Goal: Task Accomplishment & Management: Manage account settings

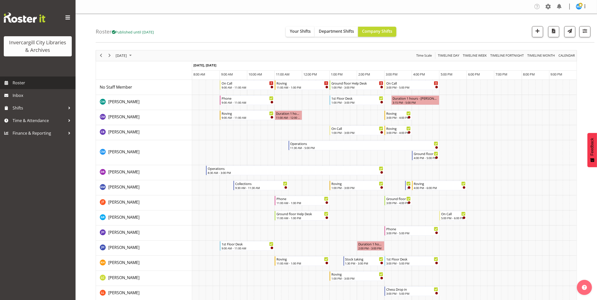
click at [21, 84] on span "Roster" at bounding box center [43, 83] width 60 height 8
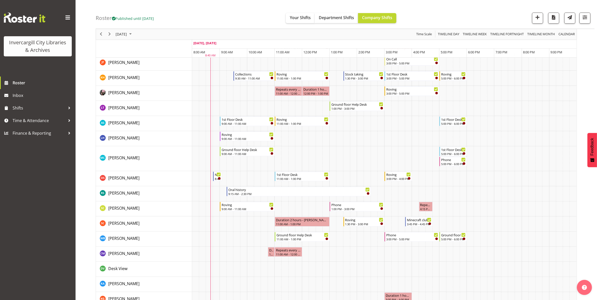
scroll to position [189, 0]
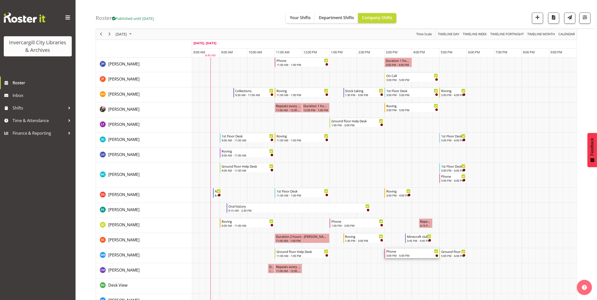
click at [414, 254] on div "3:00 PM - 5:00 PM" at bounding box center [412, 255] width 52 height 4
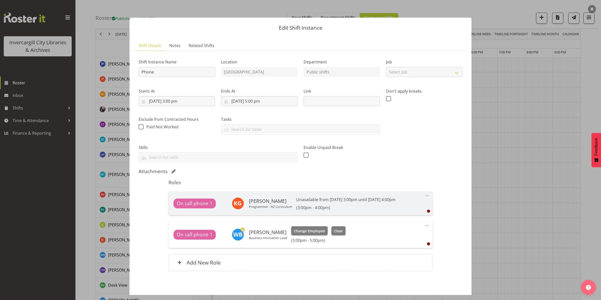
click at [592, 9] on button "button" at bounding box center [592, 9] width 8 height 8
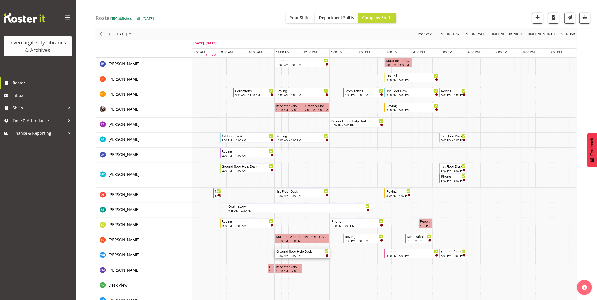
click at [286, 254] on div "11:00 AM - 1:00 PM" at bounding box center [302, 255] width 52 height 4
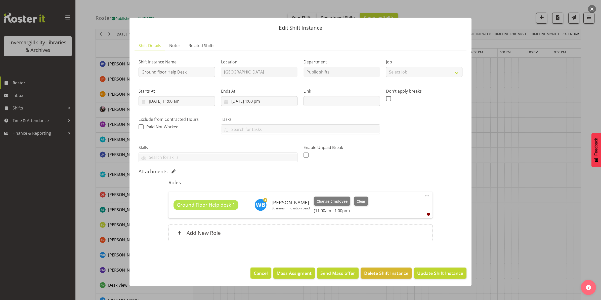
click at [257, 276] on span "Cancel" at bounding box center [261, 273] width 14 height 7
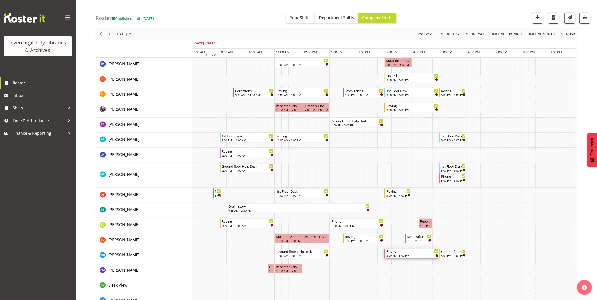
click at [412, 256] on div "3:00 PM - 5:00 PM" at bounding box center [412, 255] width 52 height 4
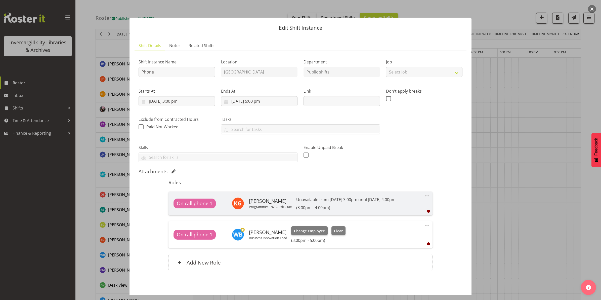
click at [592, 9] on button "button" at bounding box center [592, 9] width 8 height 8
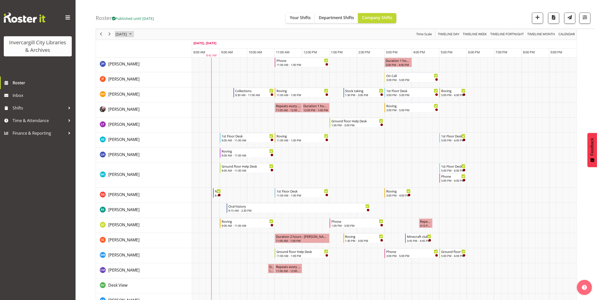
click at [127, 34] on span "[DATE]" at bounding box center [121, 34] width 12 height 6
click at [144, 82] on span "15" at bounding box center [145, 81] width 8 height 8
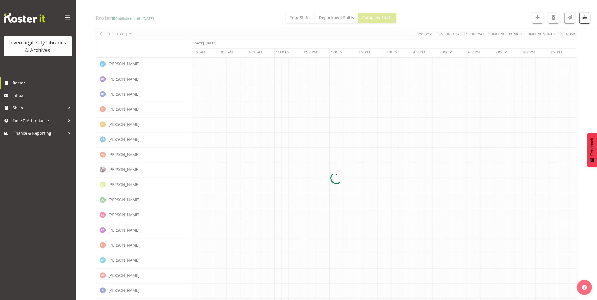
scroll to position [0, 0]
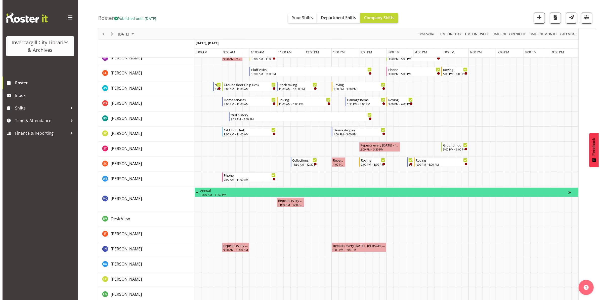
scroll to position [252, 0]
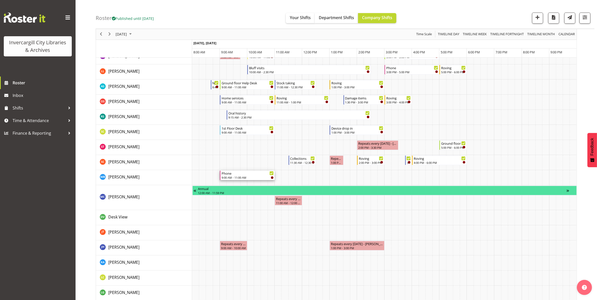
click at [247, 177] on div "9:00 AM - 11:00 AM" at bounding box center [247, 177] width 52 height 4
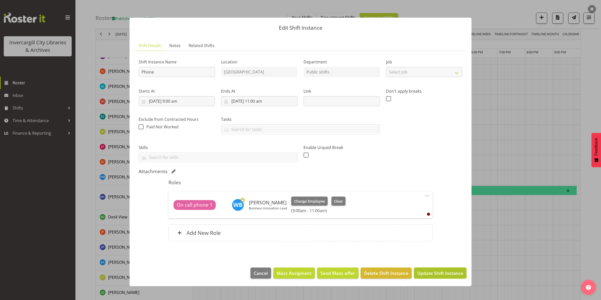
click at [437, 276] on span "Update Shift Instance" at bounding box center [440, 273] width 46 height 7
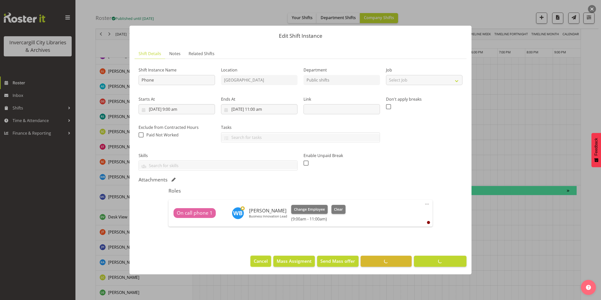
click at [258, 263] on span "Cancel" at bounding box center [261, 261] width 14 height 7
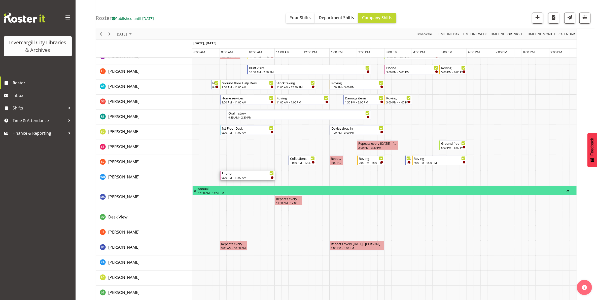
click at [235, 176] on div "9:00 AM - 11:00 AM" at bounding box center [247, 177] width 52 height 4
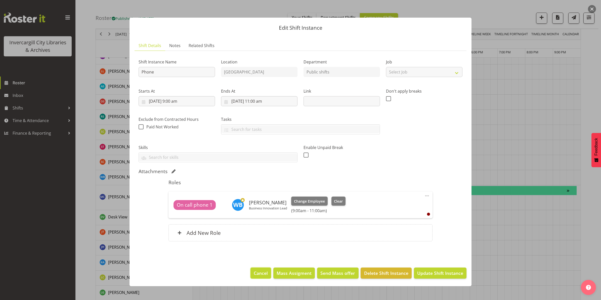
click at [264, 275] on span "Cancel" at bounding box center [261, 273] width 14 height 7
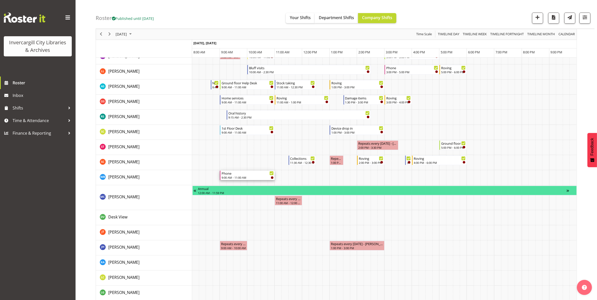
click at [254, 177] on div "9:00 AM - 11:00 AM" at bounding box center [247, 177] width 52 height 4
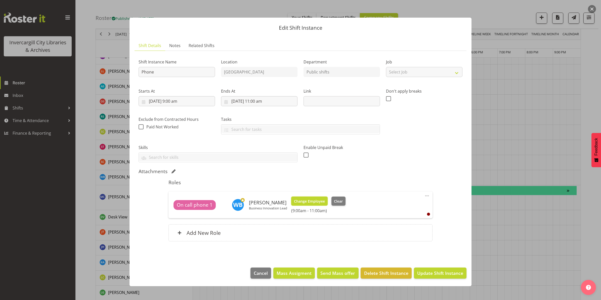
click at [307, 202] on span "Change Employee" at bounding box center [309, 202] width 31 height 6
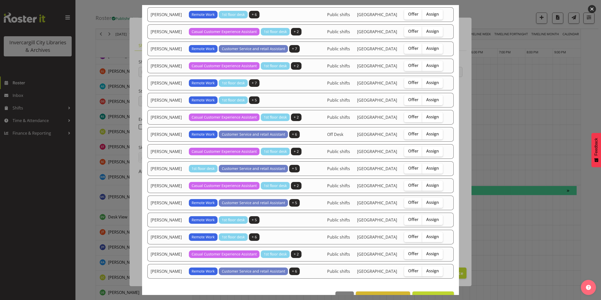
scroll to position [238, 0]
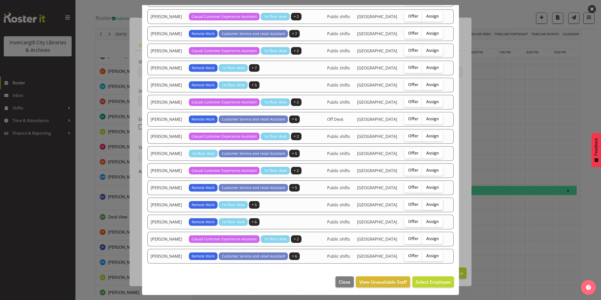
click at [428, 205] on span "Assign" at bounding box center [432, 204] width 13 height 5
click at [426, 205] on input "Assign" at bounding box center [423, 204] width 3 height 3
checkbox input "true"
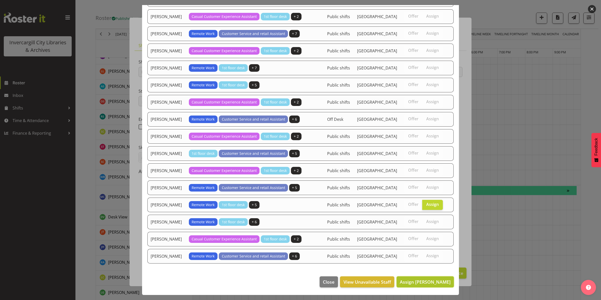
click at [421, 284] on span "Assign Samuel Carter" at bounding box center [425, 282] width 51 height 6
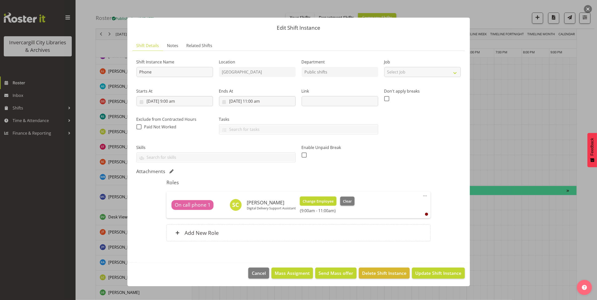
click at [320, 201] on span "Change Employee" at bounding box center [317, 202] width 31 height 6
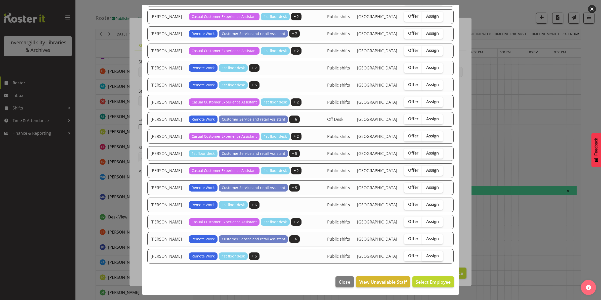
click at [429, 256] on span "Assign" at bounding box center [432, 255] width 13 height 5
click at [426, 256] on input "Assign" at bounding box center [423, 255] width 3 height 3
checkbox input "true"
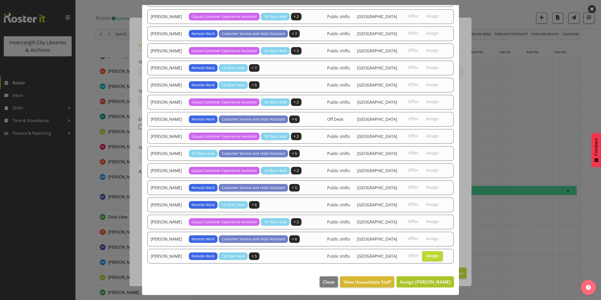
click at [422, 284] on span "Assign Willem Burger" at bounding box center [425, 282] width 51 height 6
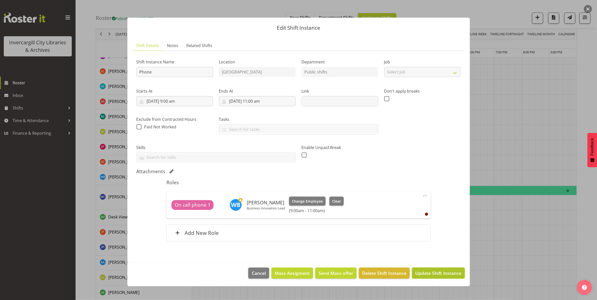
click at [438, 275] on span "Update Shift Instance" at bounding box center [438, 273] width 46 height 7
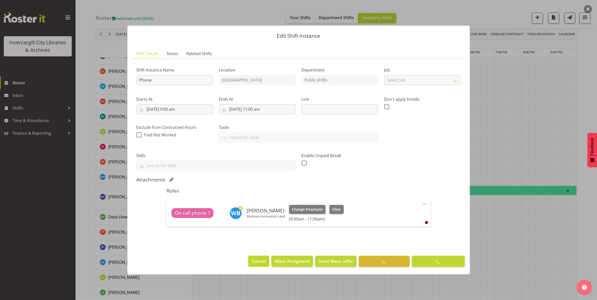
click at [257, 263] on span "Cancel" at bounding box center [259, 261] width 14 height 7
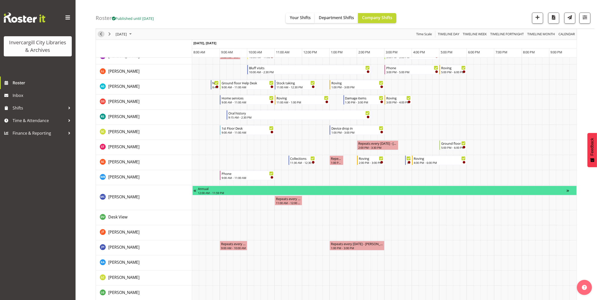
click at [98, 35] on span "Previous" at bounding box center [101, 34] width 6 height 6
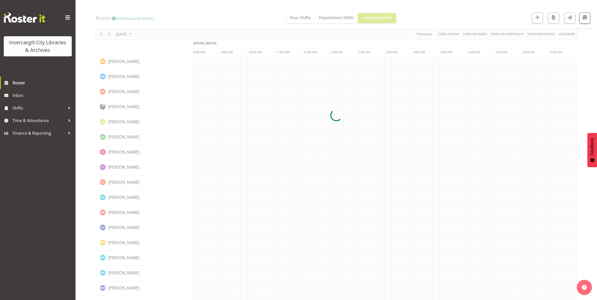
scroll to position [0, 0]
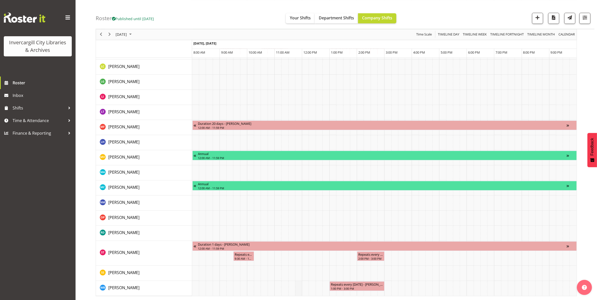
scroll to position [197, 0]
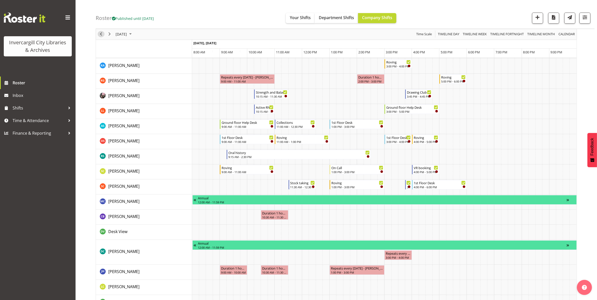
click at [99, 34] on span "Previous" at bounding box center [101, 34] width 6 height 6
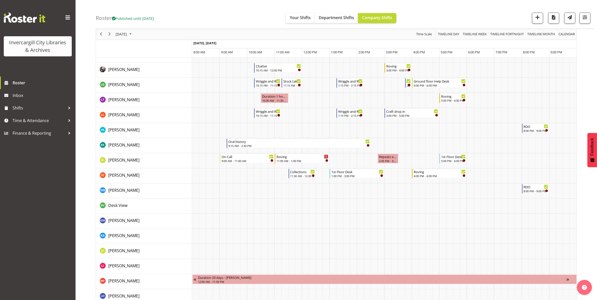
scroll to position [270, 0]
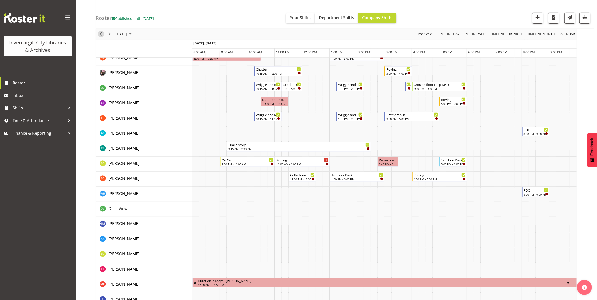
click at [100, 35] on span "Previous" at bounding box center [101, 34] width 6 height 6
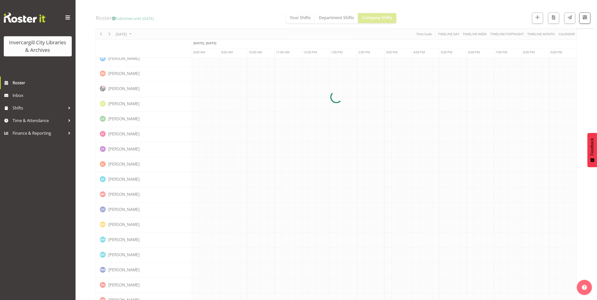
scroll to position [0, 0]
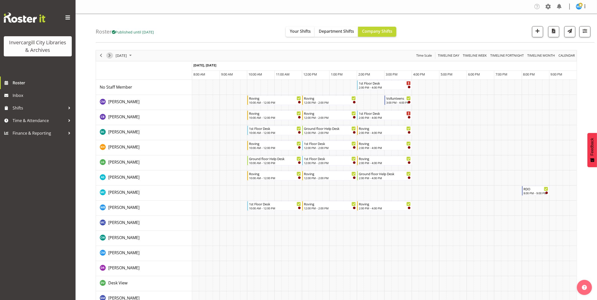
click at [109, 57] on span "Next" at bounding box center [109, 55] width 6 height 6
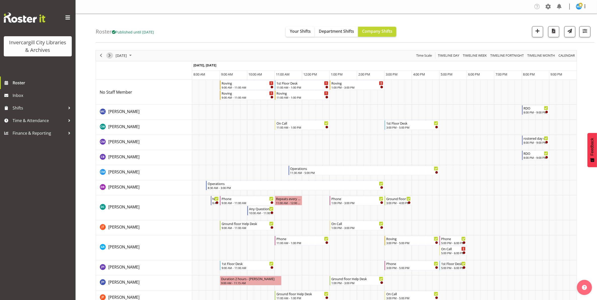
click at [109, 57] on span "Next" at bounding box center [109, 55] width 6 height 6
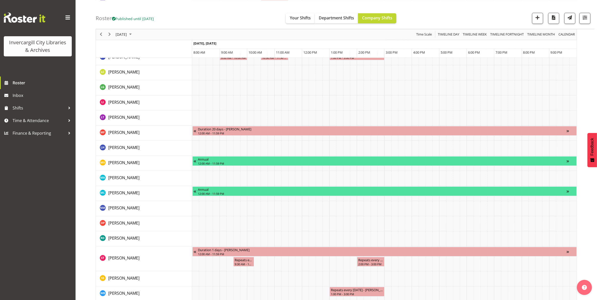
scroll to position [417, 0]
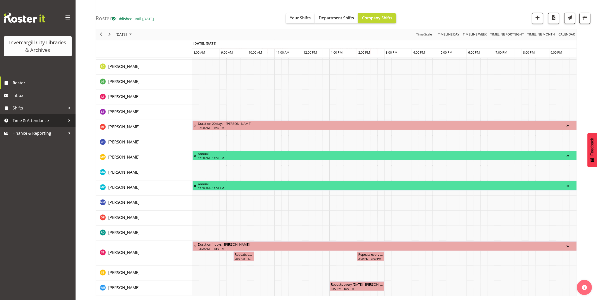
click at [24, 120] on span "Time & Attendance" at bounding box center [39, 121] width 53 height 8
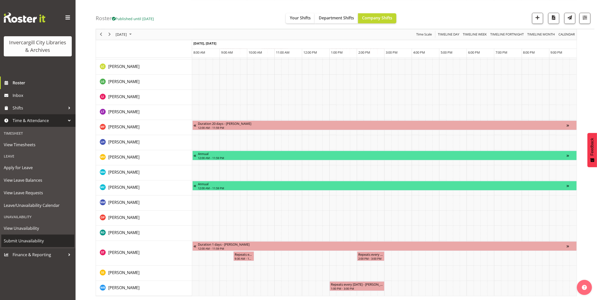
click at [30, 242] on span "Submit Unavailability" at bounding box center [38, 241] width 68 height 8
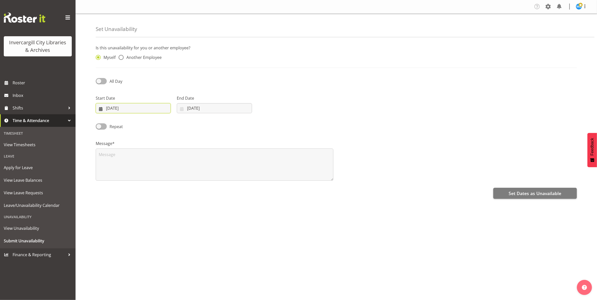
click at [121, 110] on input "[DATE]" at bounding box center [133, 108] width 75 height 10
click at [136, 169] on span "15" at bounding box center [136, 168] width 4 height 5
type input "[DATE]"
click at [191, 110] on input "[DATE]" at bounding box center [214, 108] width 75 height 10
click at [218, 169] on span "15" at bounding box center [217, 168] width 4 height 5
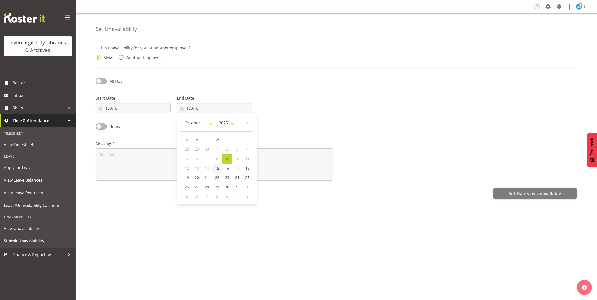
type input "15/10/2025"
click at [101, 79] on span at bounding box center [101, 81] width 11 height 6
click at [99, 80] on input "All Day" at bounding box center [97, 81] width 3 height 3
checkbox input "true"
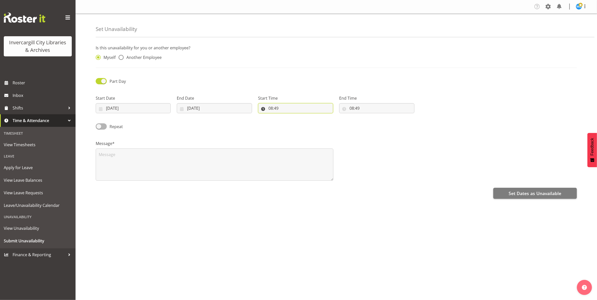
click at [276, 110] on input "08:49" at bounding box center [295, 108] width 75 height 10
click at [290, 124] on select "00 01 02 03 04 05 06 07 08 09 10 11 12 13 14 15 16 17 18 19 20 21 22 23" at bounding box center [292, 121] width 11 height 10
select select "15"
type input "15:49"
click at [303, 123] on select "00 01 02 03 04 05 06 07 08 09 10 11 12 13 14 15 16 17 18 19 20 21 22 23 24 25 2…" at bounding box center [305, 121] width 11 height 10
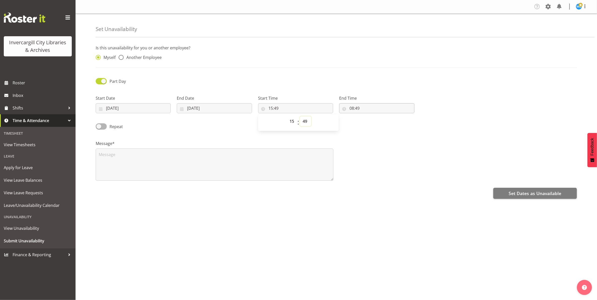
select select "0"
type input "15:00"
click at [356, 111] on input "08:49" at bounding box center [376, 108] width 75 height 10
click at [358, 110] on input "08:49" at bounding box center [376, 108] width 75 height 10
drag, startPoint x: 354, startPoint y: 110, endPoint x: 362, endPoint y: 122, distance: 13.9
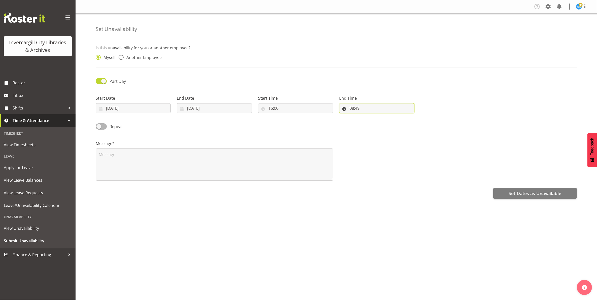
click at [354, 110] on input "08:49" at bounding box center [376, 108] width 75 height 10
click at [370, 124] on select "00 01 02 03 04 05 06 07 08 09 10 11 12 13 14 15 16 17 18 19 20 21 22 23" at bounding box center [373, 121] width 11 height 10
select select "16"
type input "16:49"
click at [385, 122] on select "00 01 02 03 04 05 06 07 08 09 10 11 12 13 14 15 16 17 18 19 20 21 22 23 24 25 2…" at bounding box center [386, 121] width 11 height 10
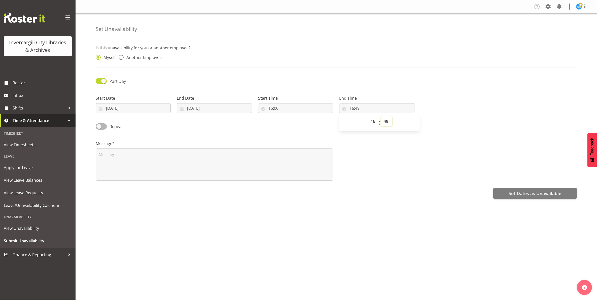
select select "0"
type input "16:00"
click at [402, 126] on div "00 01 02 03 04 05 06 07 08 09 10 11 12 13 14 15 16 17 18 19 20 21 22 23 : 00 01…" at bounding box center [379, 122] width 81 height 13
click at [521, 193] on span "Set Dates as Unavailable" at bounding box center [534, 193] width 53 height 7
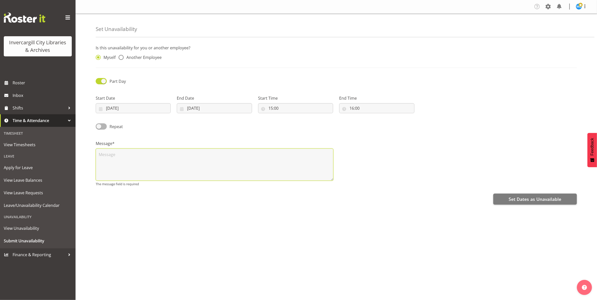
click at [114, 158] on textarea at bounding box center [215, 164] width 238 height 32
type textarea "PDP"
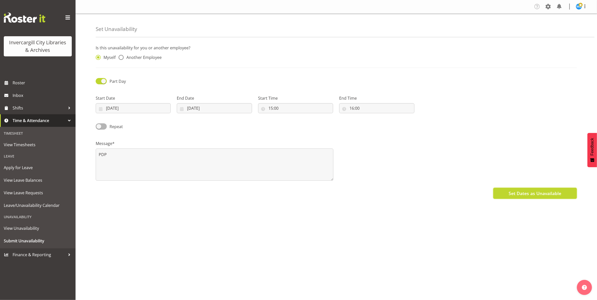
click at [517, 194] on span "Set Dates as Unavailable" at bounding box center [534, 193] width 53 height 7
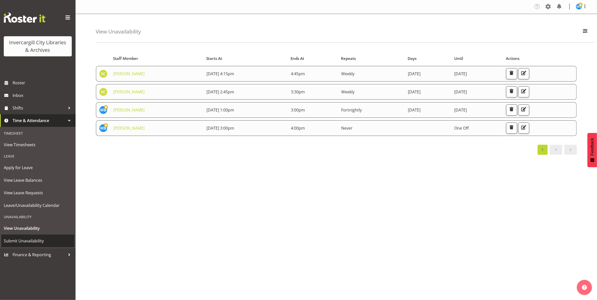
click at [29, 240] on span "Submit Unavailability" at bounding box center [38, 241] width 68 height 8
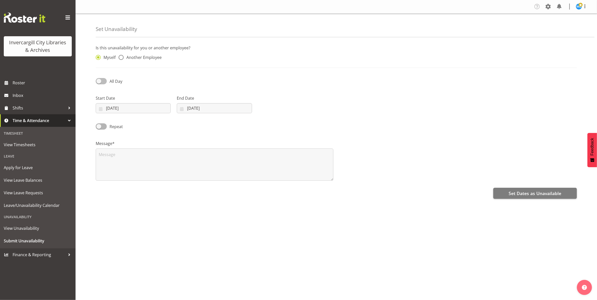
click at [101, 81] on span at bounding box center [101, 81] width 11 height 6
click at [99, 81] on input "All Day" at bounding box center [97, 81] width 3 height 3
checkbox input "true"
click at [125, 109] on input "[DATE]" at bounding box center [133, 108] width 75 height 10
click at [146, 170] on span "16" at bounding box center [146, 168] width 4 height 5
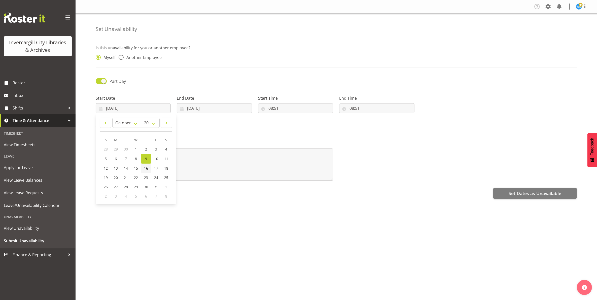
type input "[DATE]"
click at [29, 83] on span "Roster" at bounding box center [43, 83] width 60 height 8
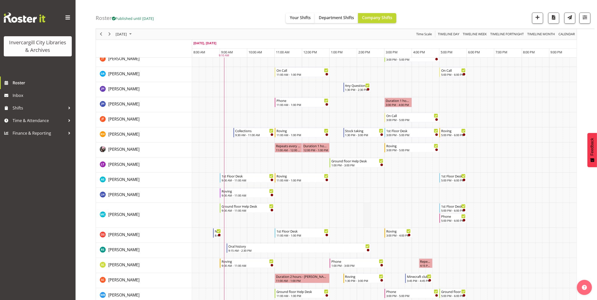
scroll to position [157, 0]
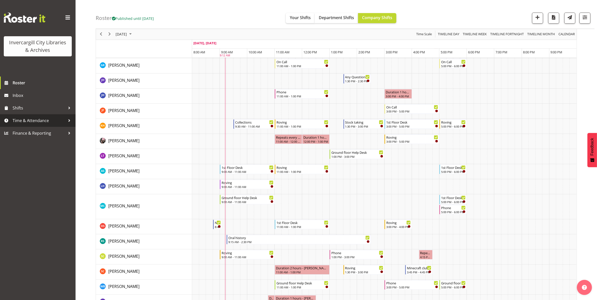
click at [32, 123] on span "Time & Attendance" at bounding box center [39, 121] width 53 height 8
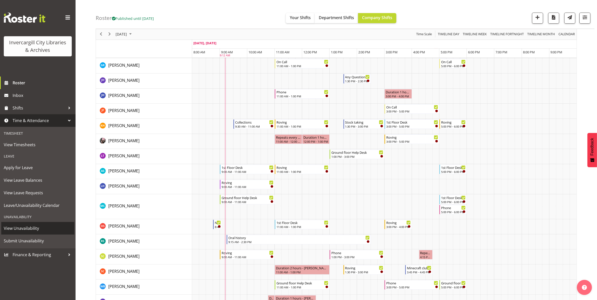
click at [26, 230] on span "View Unavailability" at bounding box center [38, 228] width 68 height 8
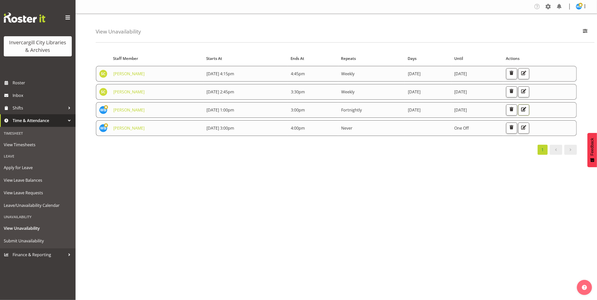
click at [526, 111] on span "button" at bounding box center [523, 109] width 7 height 7
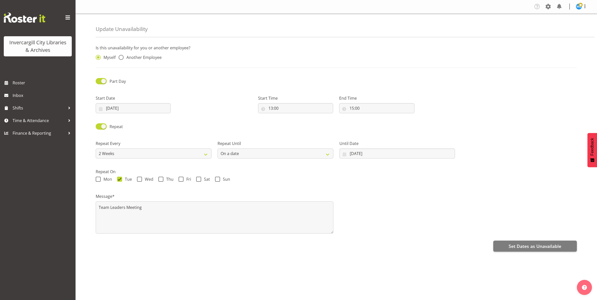
select select "15"
select select "2weeks"
select select "date"
click at [359, 110] on input "15:00" at bounding box center [376, 108] width 75 height 10
click at [386, 122] on select "00 01 02 03 04 05 06 07 08 09 10 11 12 13 14 15 16 17 18 19 20 21 22 23 24 25 2…" at bounding box center [386, 121] width 11 height 10
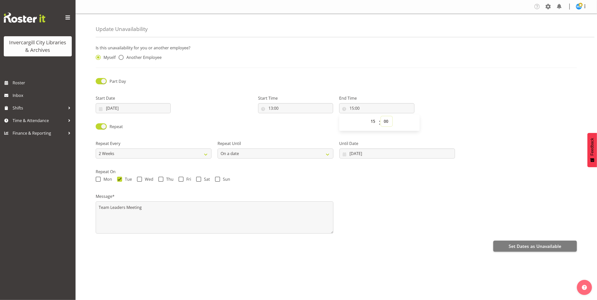
select select "30"
type input "15:30"
click at [409, 121] on div "00 01 02 03 04 05 06 07 08 09 10 11 12 13 14 15 16 17 18 19 20 21 22 23 : 00 01…" at bounding box center [379, 122] width 81 height 13
click at [522, 246] on span "Set Dates as Unavailable" at bounding box center [534, 246] width 53 height 7
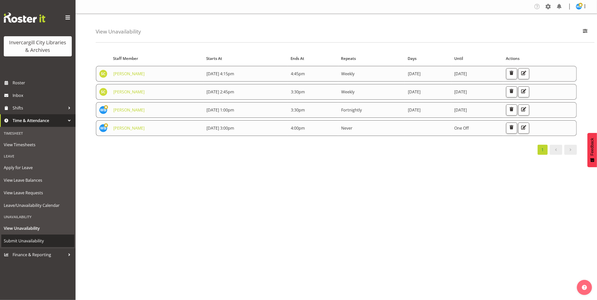
click at [13, 241] on span "Submit Unavailability" at bounding box center [38, 241] width 68 height 8
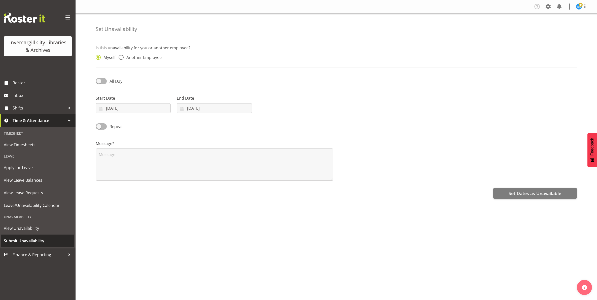
select select "9"
select select "2025"
click at [99, 81] on span at bounding box center [101, 81] width 11 height 6
click at [99, 81] on input "All Day" at bounding box center [97, 81] width 3 height 3
checkbox input "true"
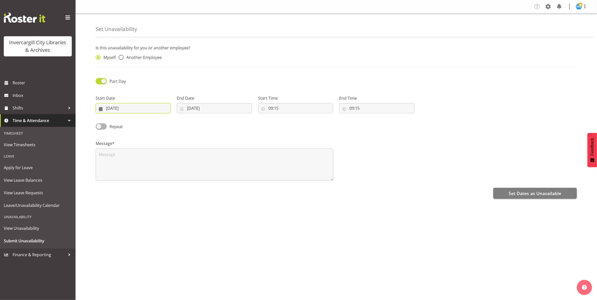
click at [154, 111] on input "[DATE]" at bounding box center [133, 108] width 75 height 10
click at [146, 170] on span "16" at bounding box center [146, 168] width 4 height 5
type input "[DATE]"
click at [205, 111] on input "09/10/2025" at bounding box center [214, 108] width 75 height 10
click at [228, 170] on span "16" at bounding box center [227, 168] width 4 height 5
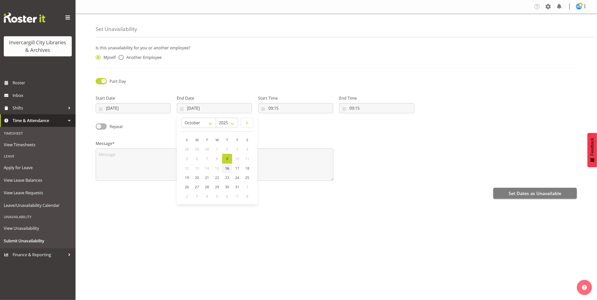
type input "16/10/2025"
click at [275, 111] on input "09:15" at bounding box center [295, 108] width 75 height 10
click at [292, 121] on select "00 01 02 03 04 05 06 07 08 09 10 11 12 13 14 15 16 17 18 19 20 21 22 23" at bounding box center [292, 121] width 11 height 10
select select "11"
type input "11:15"
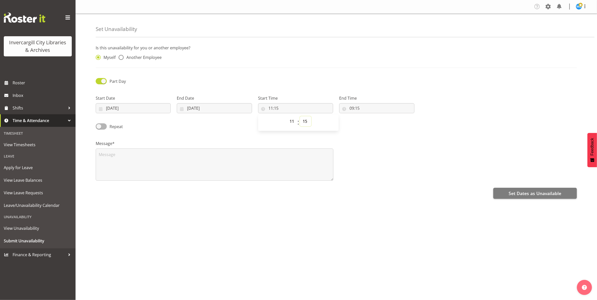
click at [304, 123] on select "00 01 02 03 04 05 06 07 08 09 10 11 12 13 14 15 16 17 18 19 20 21 22 23 24 25 2…" at bounding box center [305, 121] width 11 height 10
select select "0"
type input "11:00"
click at [359, 105] on input "09:15" at bounding box center [376, 108] width 75 height 10
click at [370, 123] on select "00 01 02 03 04 05 06 07 08 09 10 11 12 13 14 15 16 17 18 19 20 21 22 23" at bounding box center [373, 121] width 11 height 10
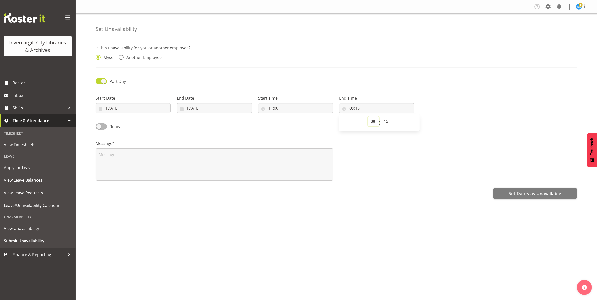
select select "12"
type input "12:15"
click at [388, 123] on select "00 01 02 03 04 05 06 07 08 09 10 11 12 13 14 15 16 17 18 19 20 21 22 23 24 25 2…" at bounding box center [386, 121] width 11 height 10
select select "0"
type input "12:00"
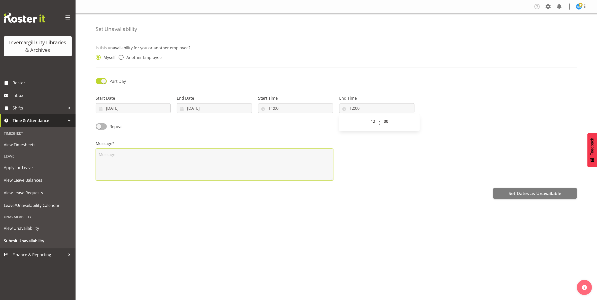
click at [120, 160] on textarea at bounding box center [215, 164] width 238 height 32
type textarea "Bookable Training"
click at [519, 194] on span "Set Dates as Unavailable" at bounding box center [534, 193] width 53 height 7
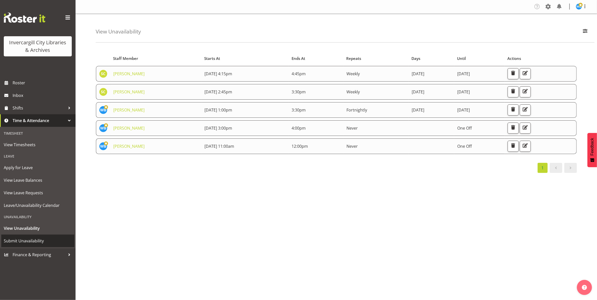
click at [29, 241] on span "Submit Unavailability" at bounding box center [38, 241] width 68 height 8
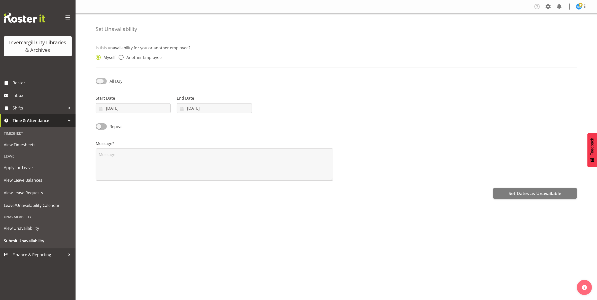
click at [102, 83] on span at bounding box center [101, 81] width 11 height 6
click at [99, 83] on input "All Day" at bounding box center [97, 81] width 3 height 3
checkbox input "true"
click at [131, 109] on input "[DATE]" at bounding box center [133, 108] width 75 height 10
click at [125, 179] on span "21" at bounding box center [126, 177] width 4 height 5
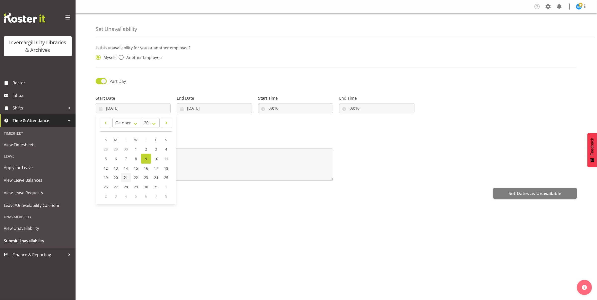
type input "[DATE]"
click at [204, 109] on input "[DATE]" at bounding box center [214, 108] width 75 height 10
click at [215, 179] on span "22" at bounding box center [217, 177] width 4 height 5
click at [198, 108] on input "[DATE]" at bounding box center [214, 108] width 75 height 10
click at [208, 177] on span "21" at bounding box center [207, 177] width 4 height 5
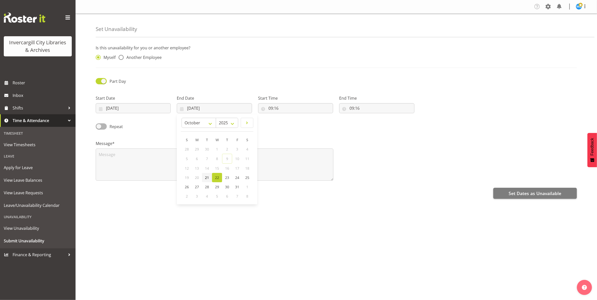
type input "[DATE]"
click at [280, 109] on input "09:16" at bounding box center [295, 108] width 75 height 10
click at [292, 122] on select "00 01 02 03 04 05 06 07 08 09 10 11 12 13 14 15 16 17 18 19 20 21 22 23" at bounding box center [292, 121] width 11 height 10
select select "8"
type input "08:16"
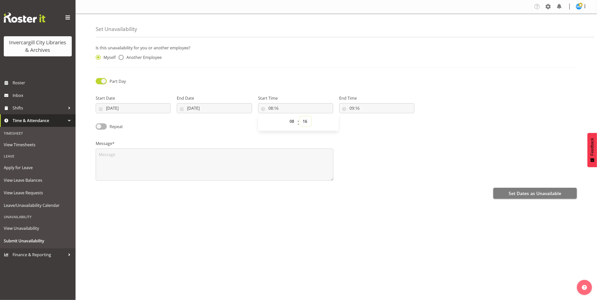
click at [306, 123] on select "00 01 02 03 04 05 06 07 08 09 10 11 12 13 14 15 16 17 18 19 20 21 22 23 24 25 2…" at bounding box center [305, 121] width 11 height 10
select select "0"
type input "08:00"
click at [362, 109] on input "09:16" at bounding box center [376, 108] width 75 height 10
click at [351, 109] on input "09:16" at bounding box center [376, 108] width 75 height 10
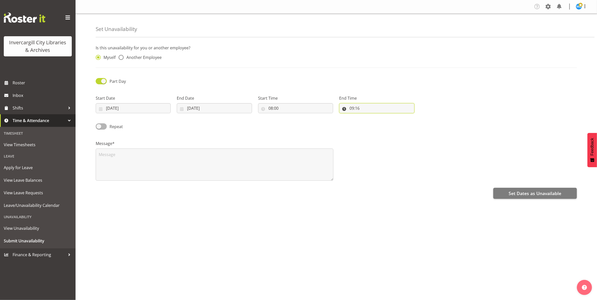
click at [353, 108] on input "09:16" at bounding box center [376, 108] width 75 height 10
click at [372, 124] on select "00 01 02 03 04 05 06 07 08 09 10 11 12 13 14 15 16 17 18 19 20 21 22 23" at bounding box center [373, 121] width 11 height 10
select select "13"
type input "13:16"
click at [388, 123] on select "00 01 02 03 04 05 06 07 08 09 10 11 12 13 14 15 16 17 18 19 20 21 22 23 24 25 2…" at bounding box center [386, 121] width 11 height 10
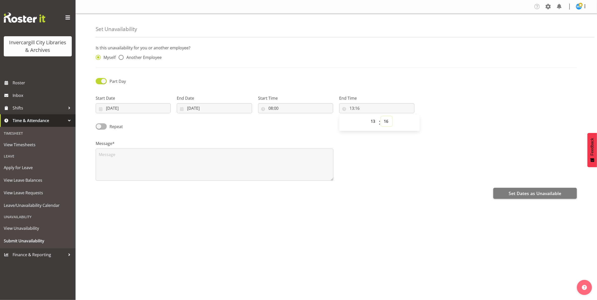
select select "0"
type input "13:00"
click at [410, 122] on div "00 01 02 03 04 05 06 07 08 09 10 11 12 13 14 15 16 17 18 19 20 21 22 23 : 00 01…" at bounding box center [379, 122] width 81 height 13
click at [139, 158] on textarea at bounding box center [215, 164] width 238 height 32
type textarea "Finance 101"
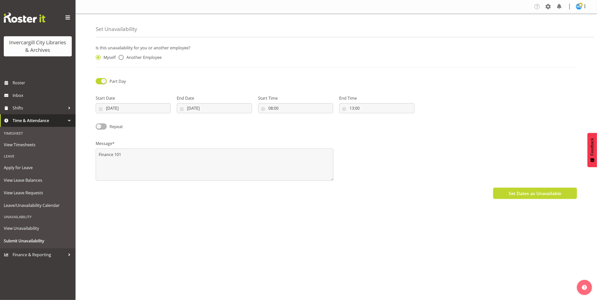
click at [529, 195] on span "Set Dates as Unavailable" at bounding box center [534, 193] width 53 height 7
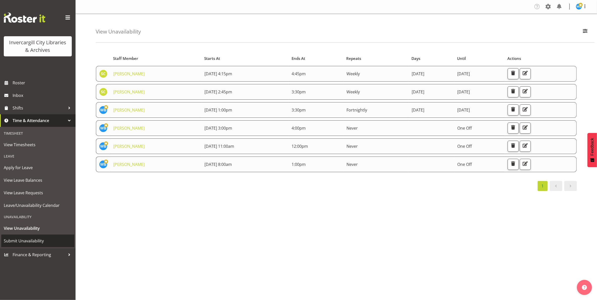
click at [28, 241] on span "Submit Unavailability" at bounding box center [38, 241] width 68 height 8
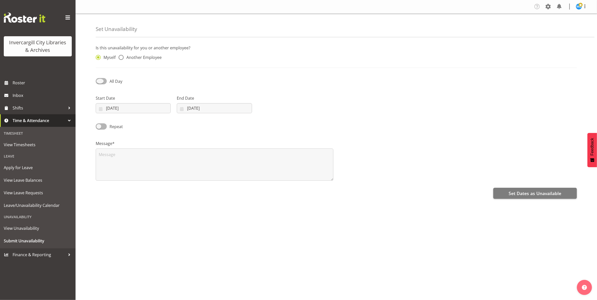
drag, startPoint x: 109, startPoint y: 79, endPoint x: 108, endPoint y: 90, distance: 10.6
click at [109, 79] on span "All Day" at bounding box center [115, 81] width 16 height 6
click at [99, 80] on input "All Day" at bounding box center [97, 81] width 3 height 3
checkbox input "true"
click at [109, 109] on input "09/10/2025" at bounding box center [133, 108] width 75 height 10
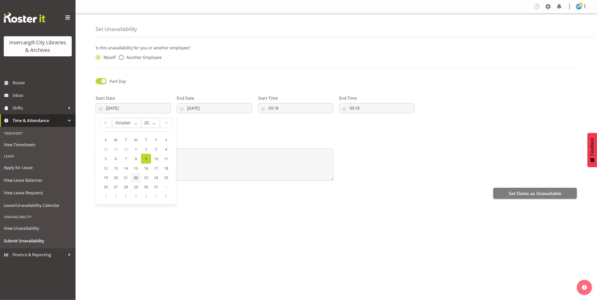
click at [137, 178] on span "22" at bounding box center [136, 177] width 4 height 5
type input "22/10/2025"
click at [188, 106] on input "09/10/2025" at bounding box center [214, 108] width 75 height 10
click at [216, 179] on span "22" at bounding box center [217, 177] width 4 height 5
type input "22/10/2025"
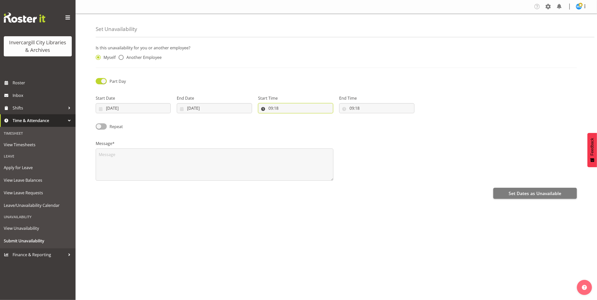
click at [275, 107] on input "09:18" at bounding box center [295, 108] width 75 height 10
click at [292, 121] on select "00 01 02 03 04 05 06 07 08 09 10 11 12 13 14 15 16 17 18 19 20 21 22 23" at bounding box center [292, 121] width 11 height 10
select select "10"
type input "10:18"
click at [307, 122] on select "00 01 02 03 04 05 06 07 08 09 10 11 12 13 14 15 16 17 18 19 20 21 22 23 24 25 2…" at bounding box center [305, 121] width 11 height 10
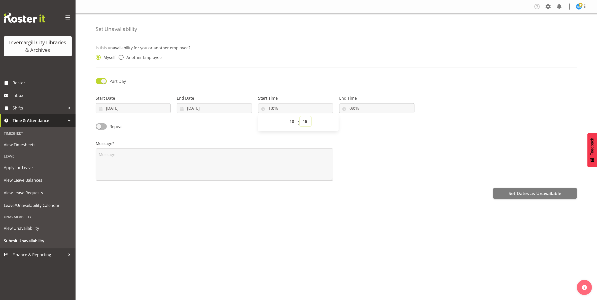
select select "30"
type input "10:30"
click at [354, 110] on input "09:18" at bounding box center [376, 108] width 75 height 10
click at [365, 119] on div "00 01 02 03 04 05 06 07 08 09 10 11 12 13 14 15 16 17 18 19 20 21 22 23 : 00 01…" at bounding box center [379, 122] width 81 height 13
click at [369, 122] on select "00 01 02 03 04 05 06 07 08 09 10 11 12 13 14 15 16 17 18 19 20 21 22 23" at bounding box center [373, 121] width 11 height 10
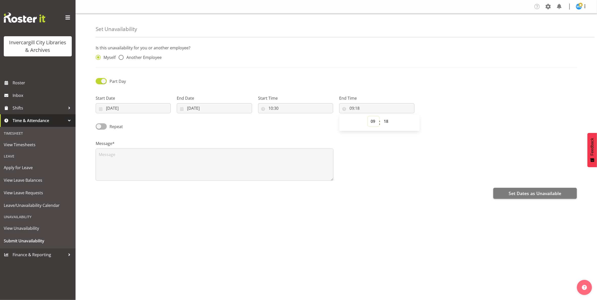
select select "11"
type input "11:18"
click at [386, 121] on select "00 01 02 03 04 05 06 07 08 09 10 11 12 13 14 15 16 17 18 19 20 21 22 23 24 25 2…" at bounding box center [386, 121] width 11 height 10
select select "30"
type input "11:30"
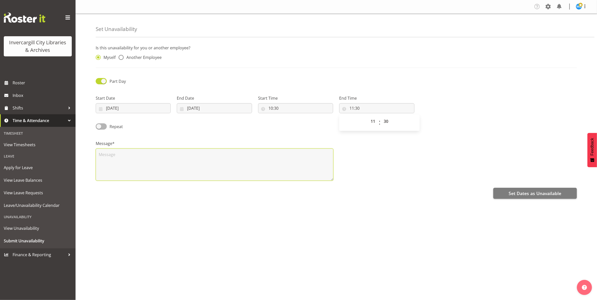
click at [107, 159] on textarea at bounding box center [215, 164] width 238 height 32
type textarea "Meeting Kathy"
click at [530, 196] on span "Set Dates as Unavailable" at bounding box center [534, 193] width 53 height 7
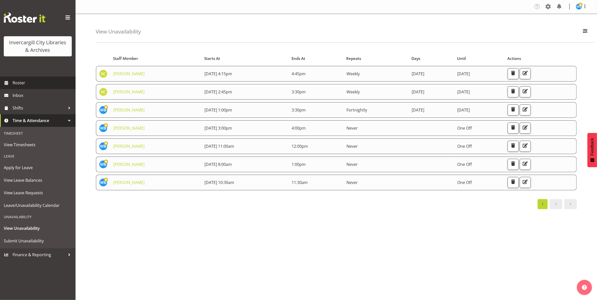
click at [20, 84] on span "Roster" at bounding box center [43, 83] width 60 height 8
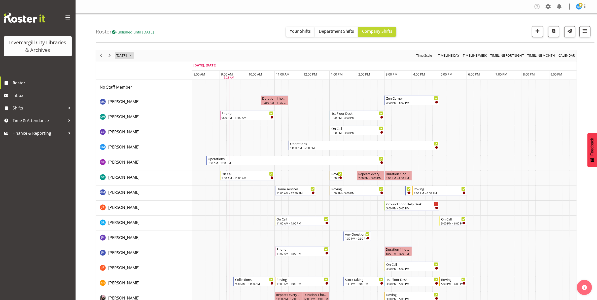
click at [125, 57] on span "[DATE]" at bounding box center [121, 55] width 12 height 6
click at [153, 103] on span "16" at bounding box center [153, 103] width 8 height 8
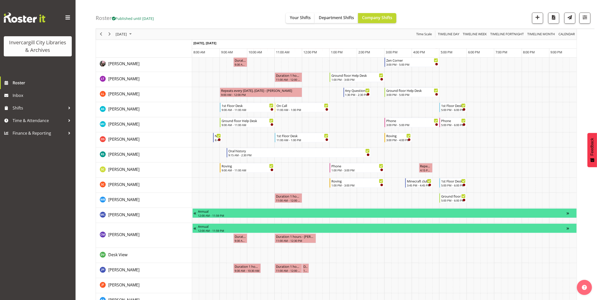
scroll to position [220, 0]
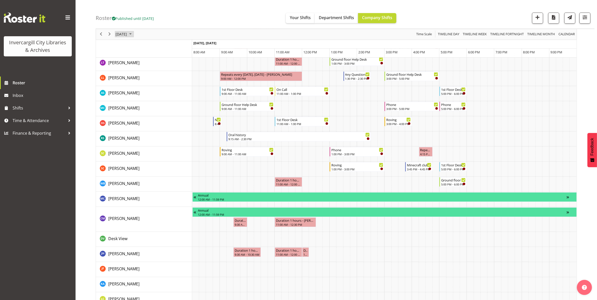
click at [127, 34] on span "[DATE]" at bounding box center [121, 34] width 12 height 6
click at [24, 83] on span "Roster" at bounding box center [43, 83] width 60 height 8
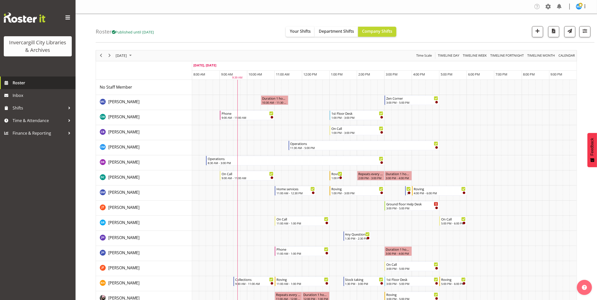
click at [14, 82] on span "Roster" at bounding box center [43, 83] width 60 height 8
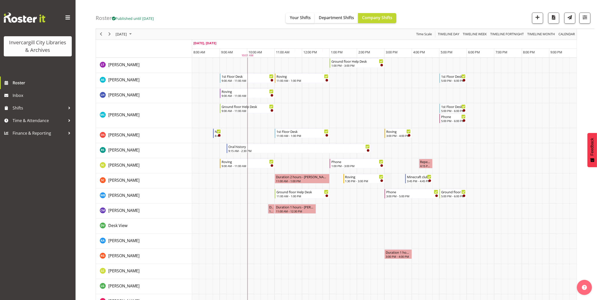
scroll to position [252, 0]
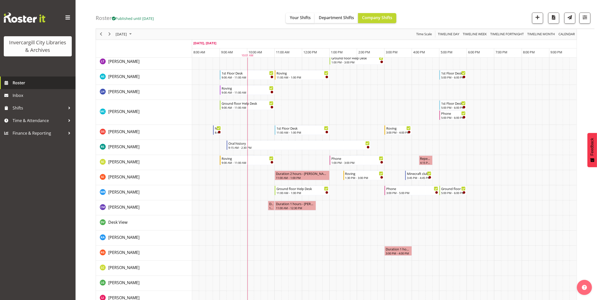
click at [16, 81] on span "Roster" at bounding box center [43, 83] width 60 height 8
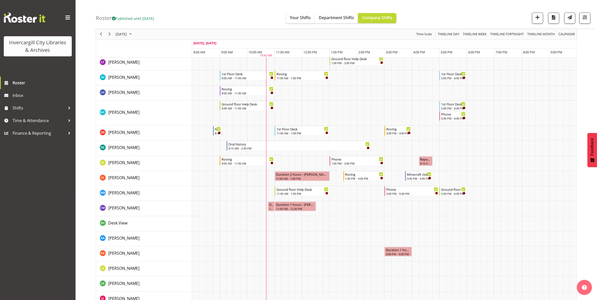
scroll to position [252, 0]
